Goal: Check status

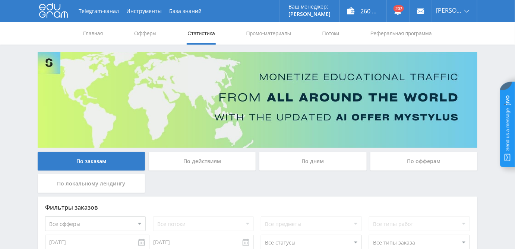
click at [313, 159] on div "По дням" at bounding box center [312, 161] width 107 height 19
click at [0, 0] on input "По дням" at bounding box center [0, 0] width 0 height 0
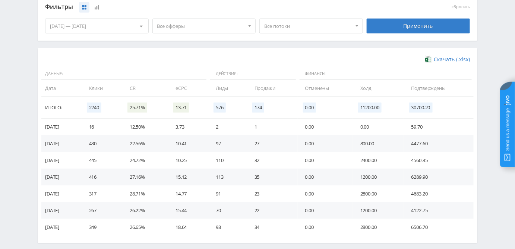
scroll to position [135, 0]
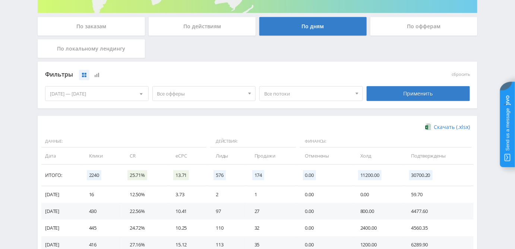
click at [70, 49] on div "По локальному лендингу" at bounding box center [91, 48] width 107 height 19
click at [0, 0] on input "По локальному лендингу" at bounding box center [0, 0] width 0 height 0
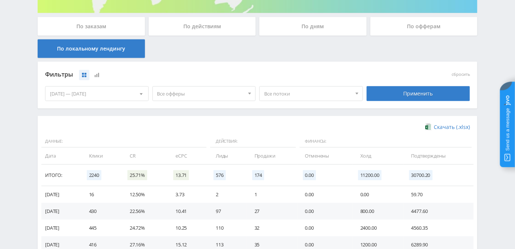
scroll to position [17, 0]
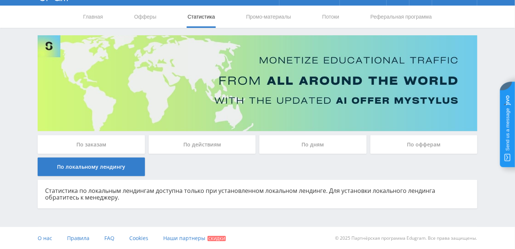
click at [324, 142] on div "По дням" at bounding box center [312, 145] width 107 height 19
click at [0, 0] on input "По дням" at bounding box center [0, 0] width 0 height 0
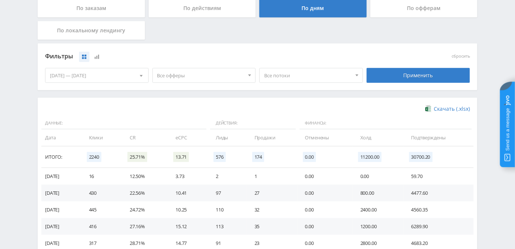
scroll to position [203, 0]
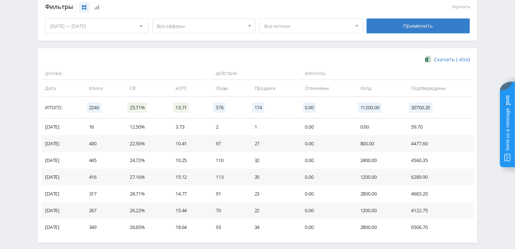
click at [302, 26] on span "Все потоки" at bounding box center [307, 26] width 87 height 14
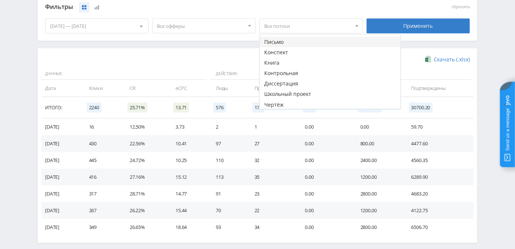
scroll to position [271, 0]
click at [299, 92] on button "Чертёж" at bounding box center [329, 93] width 141 height 10
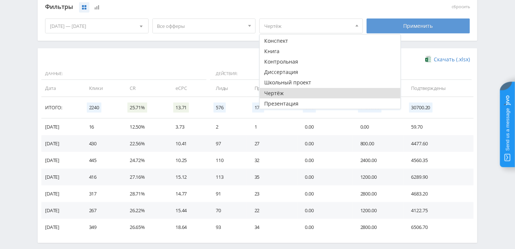
click at [412, 27] on div "Применить" at bounding box center [417, 26] width 103 height 15
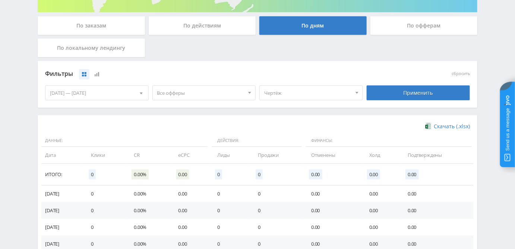
scroll to position [136, 0]
click at [294, 90] on span "Чертёж" at bounding box center [307, 93] width 87 height 14
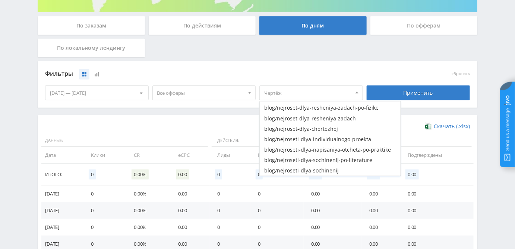
scroll to position [778, 0]
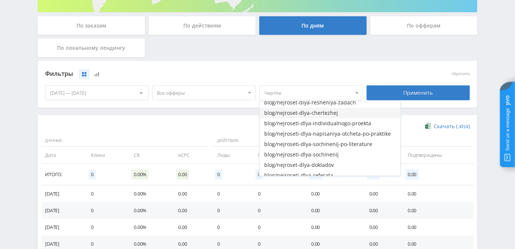
click at [329, 113] on button "blog/nejroset-dlya-chertezhej" at bounding box center [329, 113] width 141 height 10
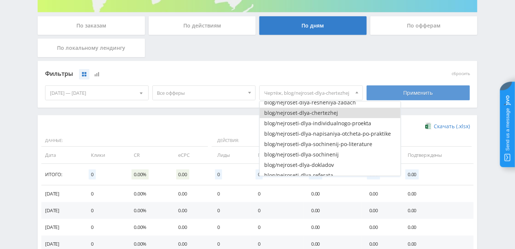
click at [391, 95] on div "Применить" at bounding box center [417, 93] width 103 height 15
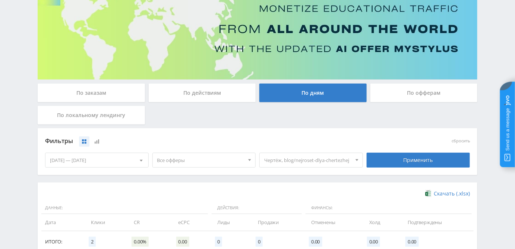
scroll to position [68, 0]
